Goal: Book appointment/travel/reservation

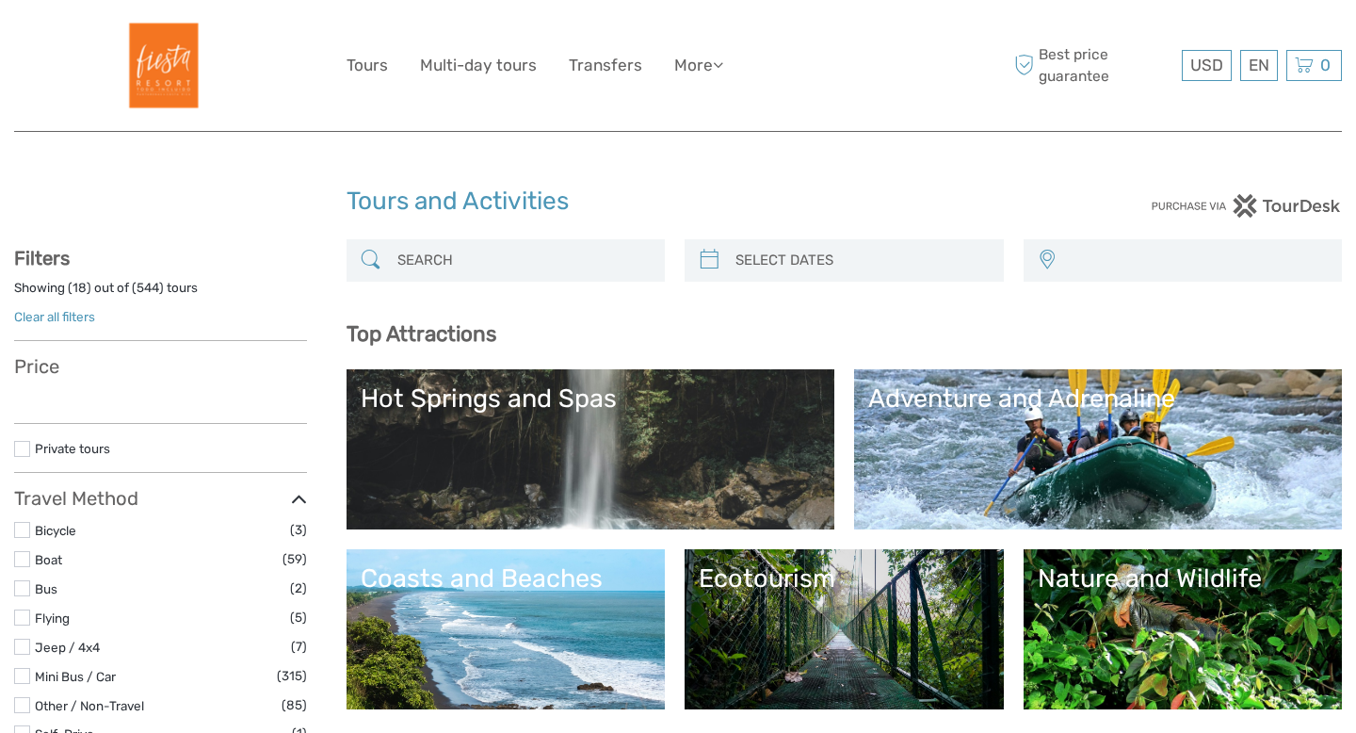
select select
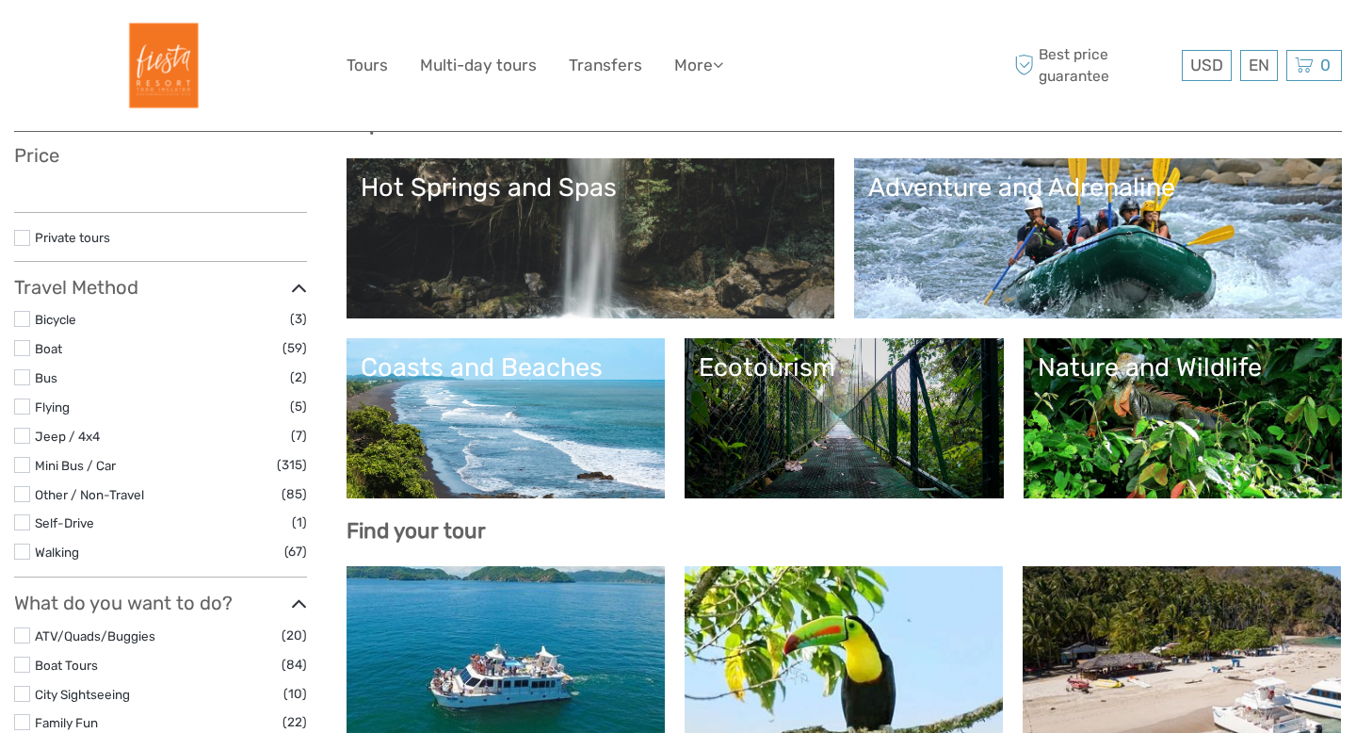
select select
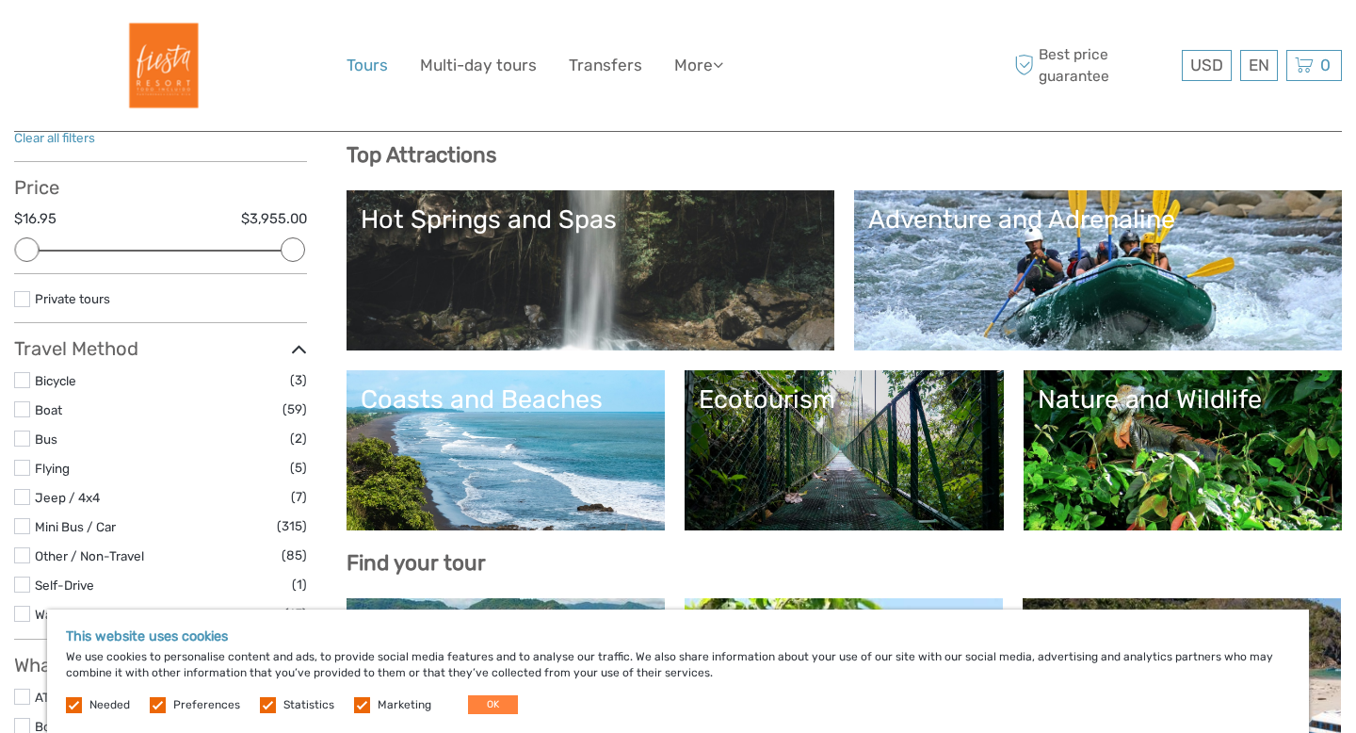
scroll to position [173, 0]
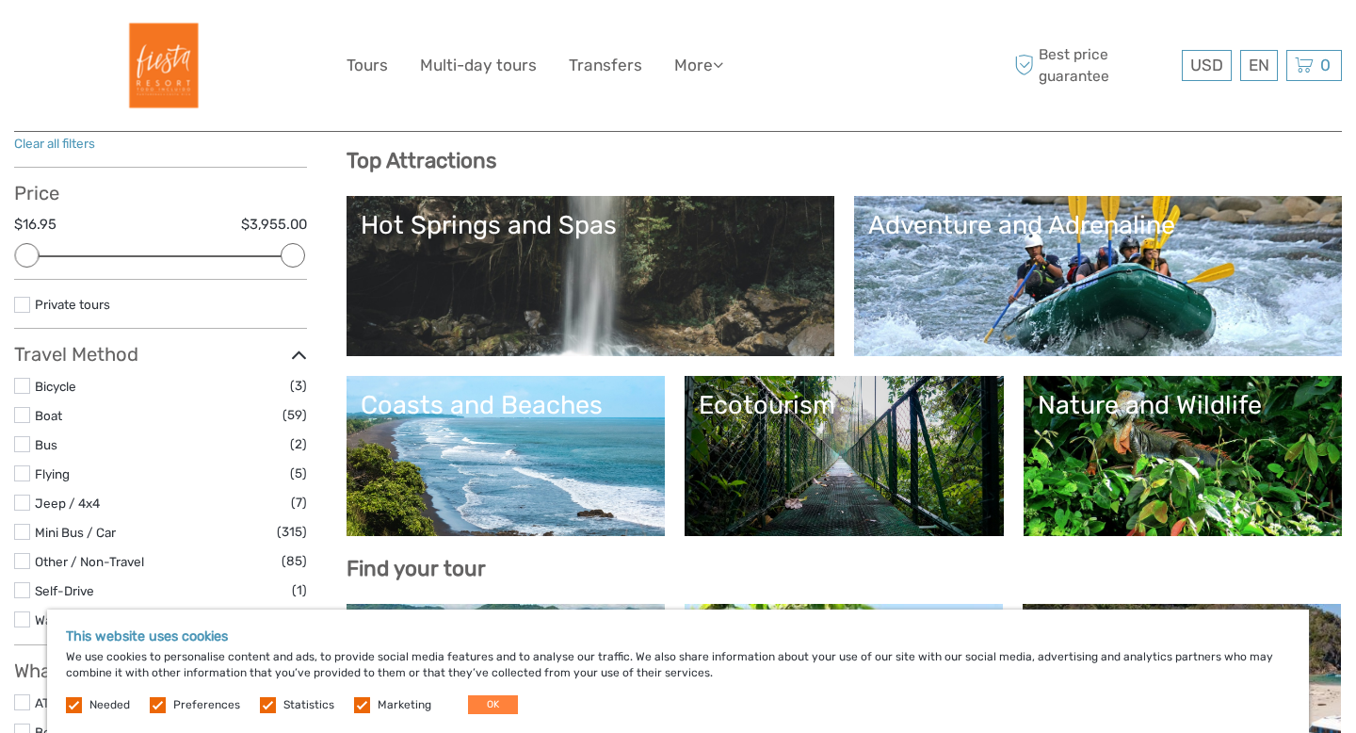
click at [947, 230] on div "Adventure and Adrenaline" at bounding box center [1098, 225] width 460 height 30
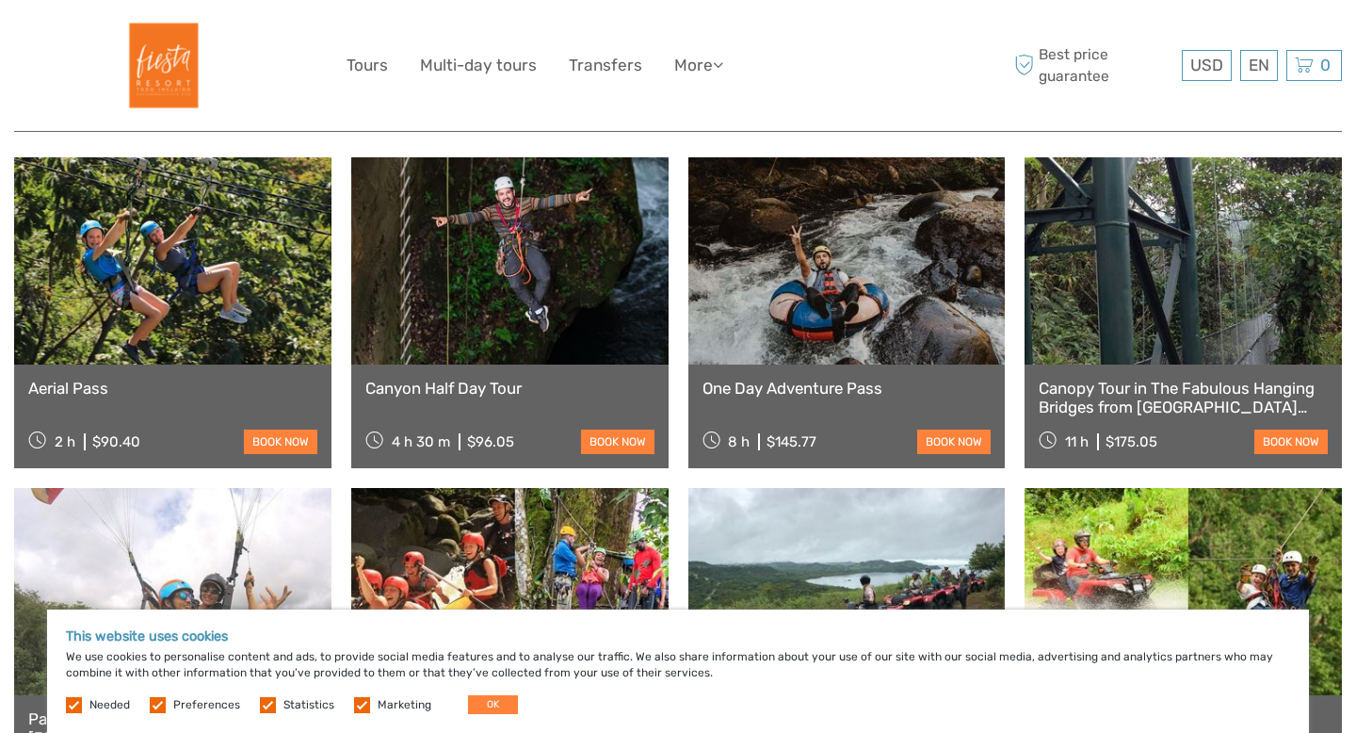
scroll to position [712, 0]
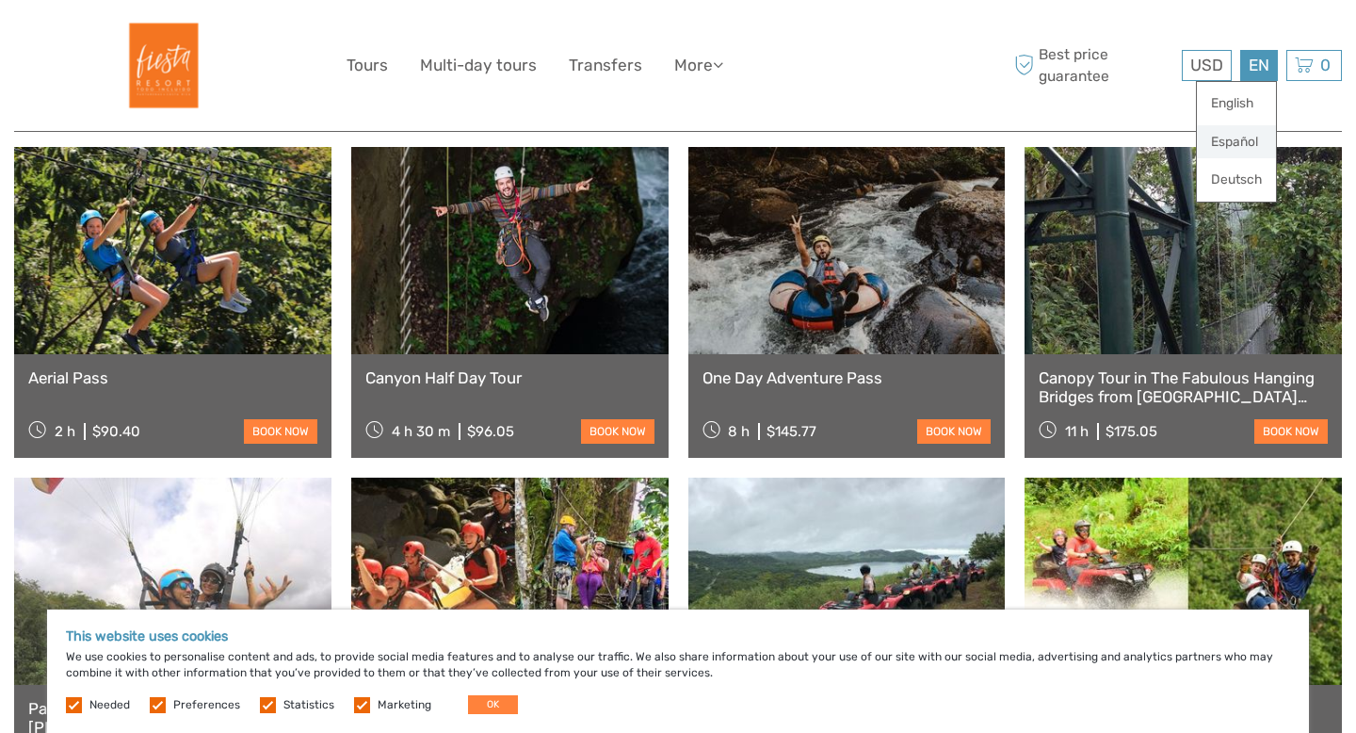
click at [1242, 138] on link "Español" at bounding box center [1236, 142] width 79 height 34
